Goal: Task Accomplishment & Management: Manage account settings

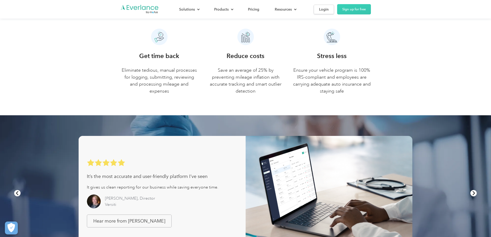
scroll to position [77, 0]
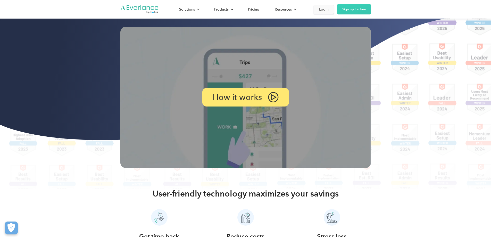
click at [329, 11] on div "Login" at bounding box center [324, 9] width 10 height 6
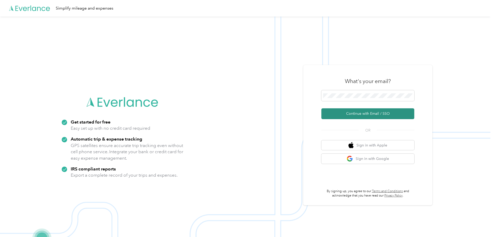
click at [369, 112] on button "Continue with Email / SSO" at bounding box center [367, 113] width 93 height 11
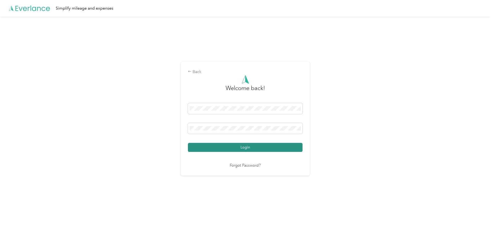
click at [239, 147] on button "Login" at bounding box center [245, 147] width 115 height 9
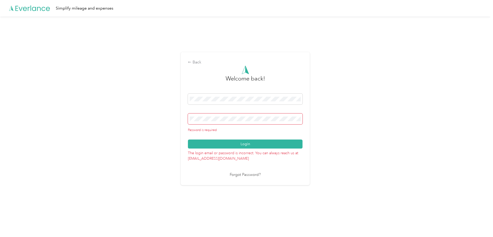
click at [242, 141] on button "Login" at bounding box center [245, 144] width 115 height 9
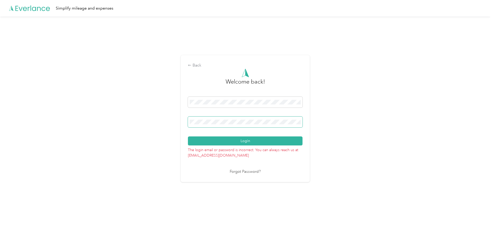
click at [188, 136] on button "Login" at bounding box center [245, 140] width 115 height 9
click at [276, 143] on button "Login" at bounding box center [245, 140] width 115 height 9
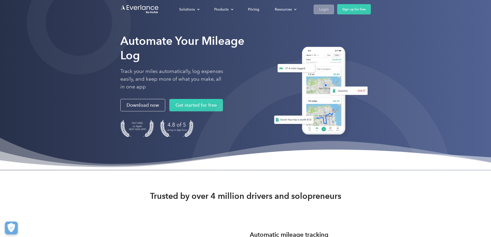
click at [329, 10] on div "Login" at bounding box center [324, 9] width 10 height 6
click at [120, 10] on img "Go to homepage" at bounding box center [139, 9] width 39 height 10
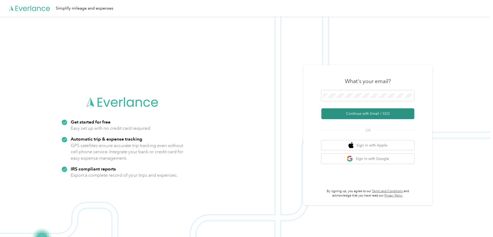
click at [349, 113] on button "Continue with Email / SSO" at bounding box center [367, 113] width 93 height 11
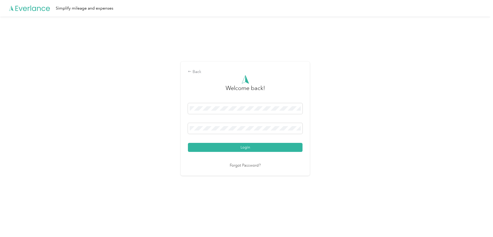
click at [201, 123] on span at bounding box center [245, 128] width 115 height 11
click at [188, 143] on button "Login" at bounding box center [245, 147] width 115 height 9
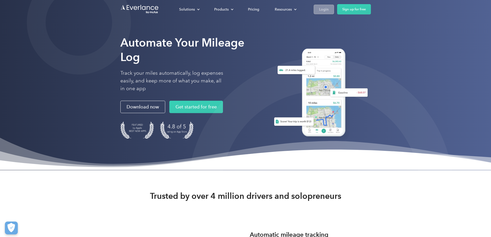
click at [329, 12] on div "Login" at bounding box center [324, 9] width 10 height 6
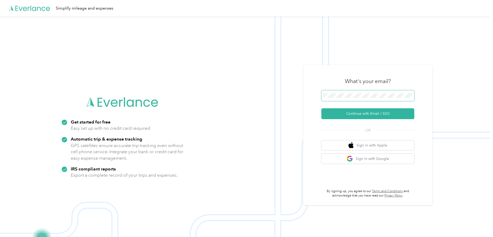
click at [346, 100] on span at bounding box center [367, 95] width 93 height 11
click at [358, 112] on button "Continue with Email / SSO" at bounding box center [367, 113] width 93 height 11
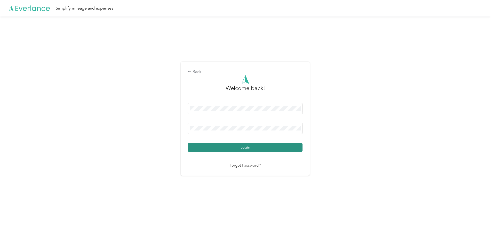
click at [260, 150] on button "Login" at bounding box center [245, 147] width 115 height 9
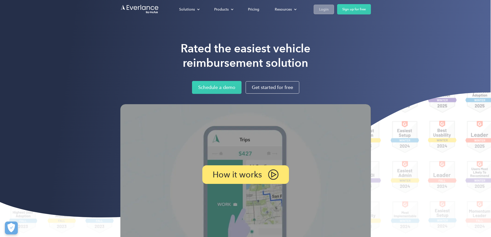
click at [329, 11] on div "Login" at bounding box center [324, 9] width 10 height 6
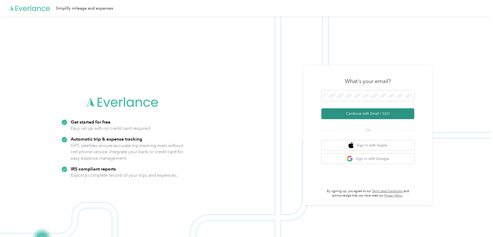
click at [364, 115] on button "Continue with Email / SSO" at bounding box center [367, 113] width 93 height 11
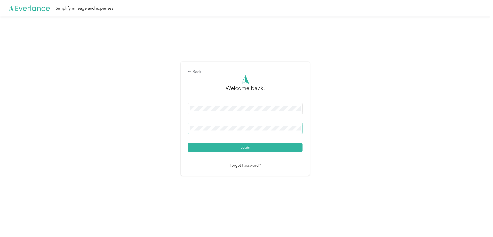
click at [225, 125] on span at bounding box center [245, 128] width 115 height 11
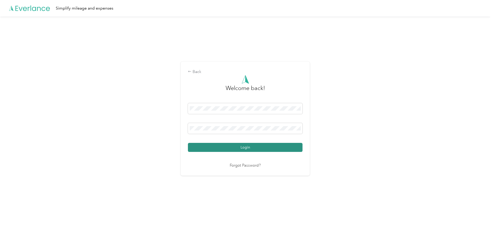
click at [255, 146] on button "Login" at bounding box center [245, 147] width 115 height 9
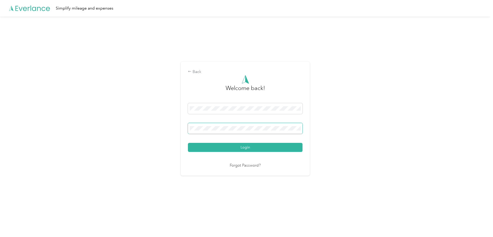
click at [188, 143] on button "Login" at bounding box center [245, 147] width 115 height 9
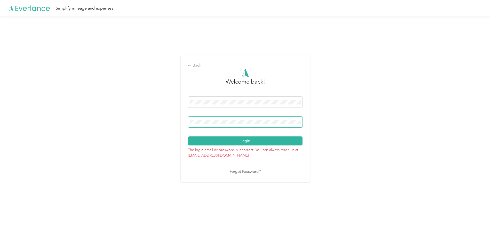
click at [188, 136] on button "Login" at bounding box center [245, 140] width 115 height 9
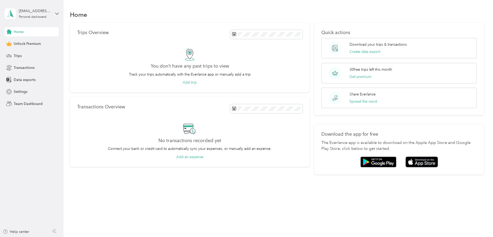
drag, startPoint x: 456, startPoint y: 0, endPoint x: 482, endPoint y: 61, distance: 66.6
click at [482, 61] on div "Trips Overview You don’t have any past trips to view Track your trips automatic…" at bounding box center [277, 99] width 414 height 152
click at [234, 63] on icon at bounding box center [234, 63] width 5 height 5
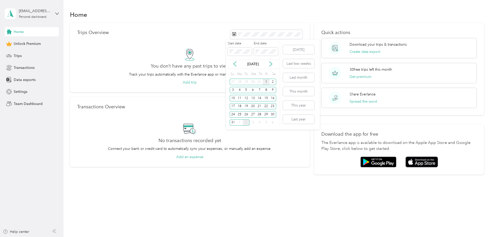
click at [266, 81] on div "1" at bounding box center [266, 82] width 7 height 6
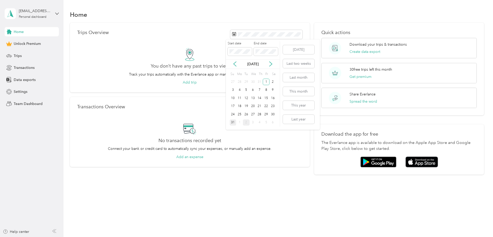
click at [233, 123] on div "31" at bounding box center [233, 122] width 7 height 6
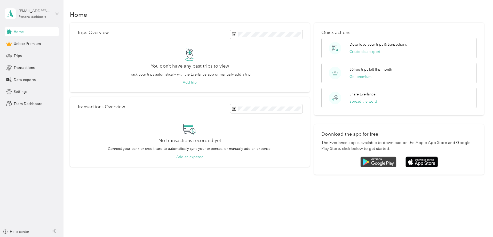
click at [362, 163] on img at bounding box center [378, 162] width 36 height 11
click at [28, 33] on div "Home" at bounding box center [32, 31] width 54 height 9
click at [13, 56] on div "Trips" at bounding box center [32, 55] width 54 height 9
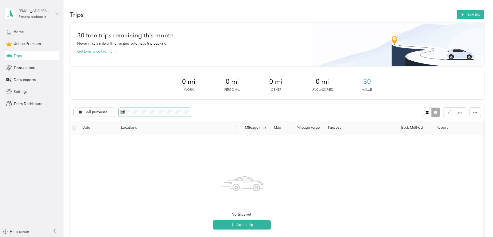
click at [159, 112] on span at bounding box center [155, 112] width 72 height 9
click at [162, 141] on icon at bounding box center [161, 141] width 5 height 5
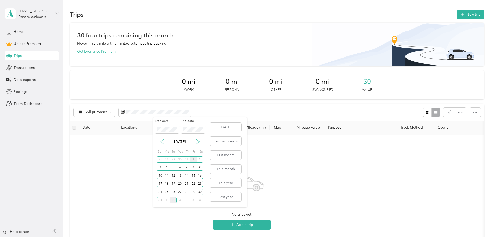
click at [193, 160] on div "1" at bounding box center [193, 159] width 7 height 6
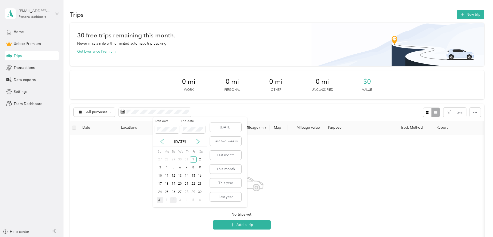
click at [158, 198] on div "31" at bounding box center [160, 200] width 7 height 6
click at [23, 91] on span "Settings" at bounding box center [21, 91] width 14 height 5
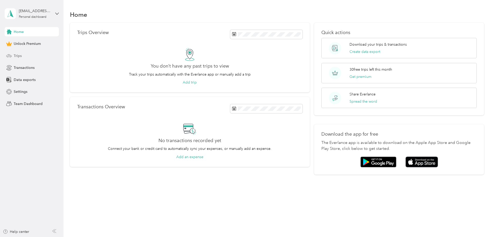
click at [20, 58] on span "Trips" at bounding box center [18, 55] width 8 height 5
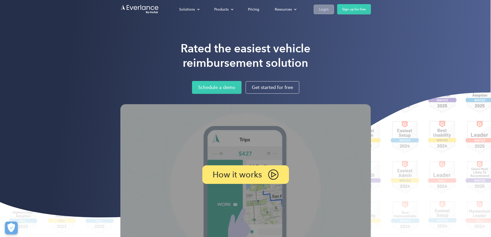
click at [334, 9] on link "Login" at bounding box center [324, 10] width 20 height 10
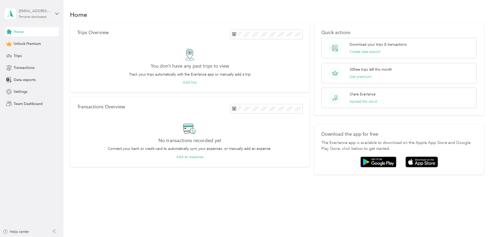
click at [34, 11] on div "kjohnston@westernresevewater.com" at bounding box center [35, 10] width 32 height 5
